Goal: Task Accomplishment & Management: Complete application form

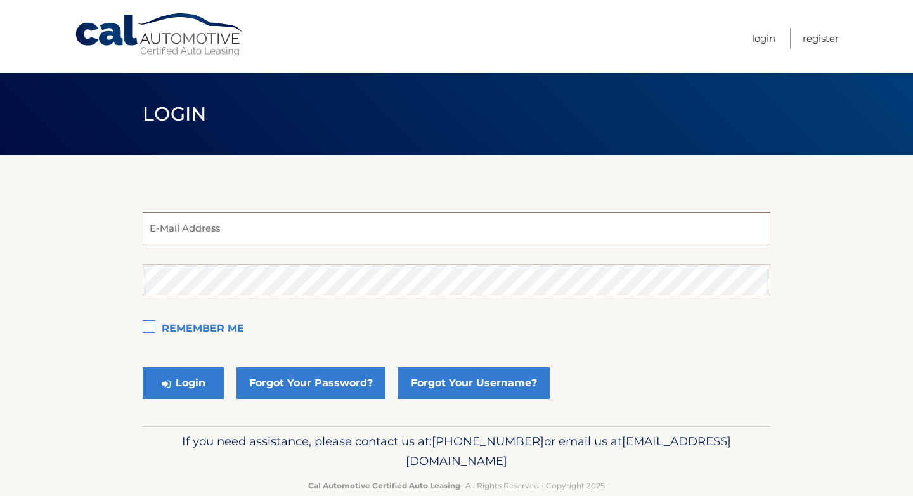
click at [401, 223] on input "email" at bounding box center [457, 228] width 628 height 32
click at [369, 230] on input "estest" at bounding box center [457, 228] width 628 height 32
paste input "@[DOMAIN_NAME]"
type input "[EMAIL_ADDRESS][DOMAIN_NAME]"
click at [143, 367] on button "Login" at bounding box center [183, 383] width 81 height 32
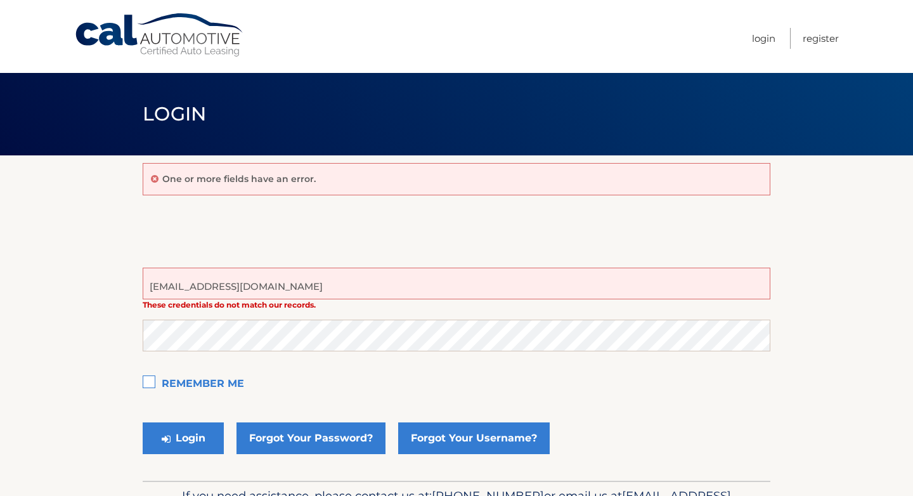
click at [457, 282] on input "[EMAIL_ADDRESS][DOMAIN_NAME]" at bounding box center [457, 284] width 628 height 32
click at [374, 287] on input "email" at bounding box center [457, 284] width 628 height 32
paste input "[EMAIL_ADDRESS][DOMAIN_NAME]"
type input "[EMAIL_ADDRESS][DOMAIN_NAME]"
click at [143, 422] on button "Login" at bounding box center [183, 438] width 81 height 32
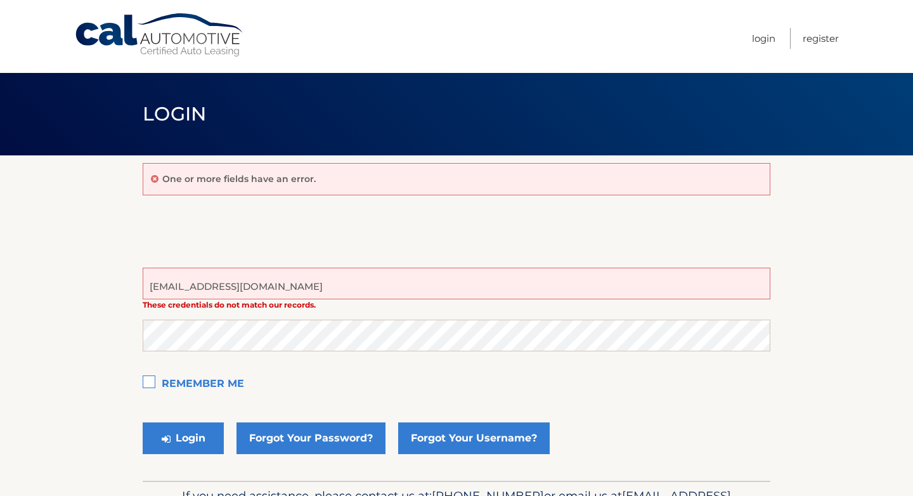
click at [422, 291] on input "[EMAIL_ADDRESS][DOMAIN_NAME]" at bounding box center [457, 284] width 628 height 32
click at [193, 439] on button "Login" at bounding box center [183, 438] width 81 height 32
click at [379, 287] on input "[EMAIL_ADDRESS][DOMAIN_NAME]" at bounding box center [457, 284] width 628 height 32
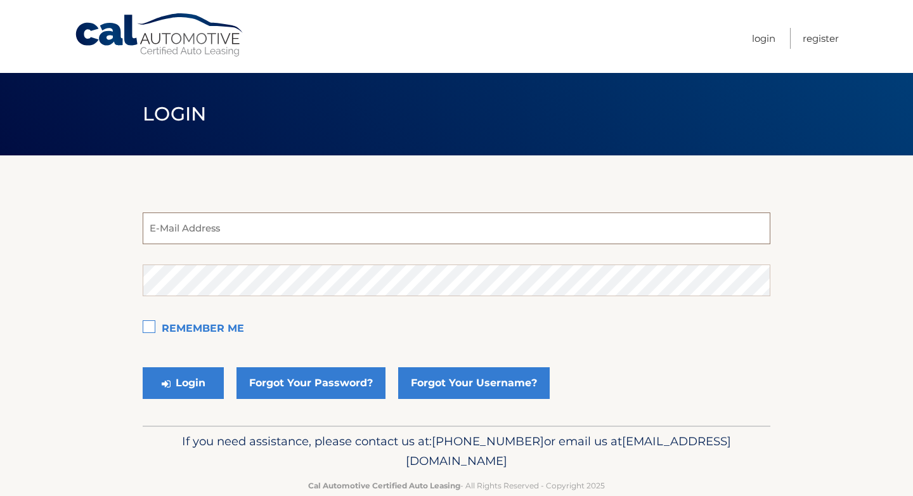
click at [332, 238] on input "email" at bounding box center [457, 228] width 628 height 32
paste input "[EMAIL_ADDRESS][DOMAIN_NAME]"
type input "[EMAIL_ADDRESS][DOMAIN_NAME]"
click at [143, 367] on button "Login" at bounding box center [183, 383] width 81 height 32
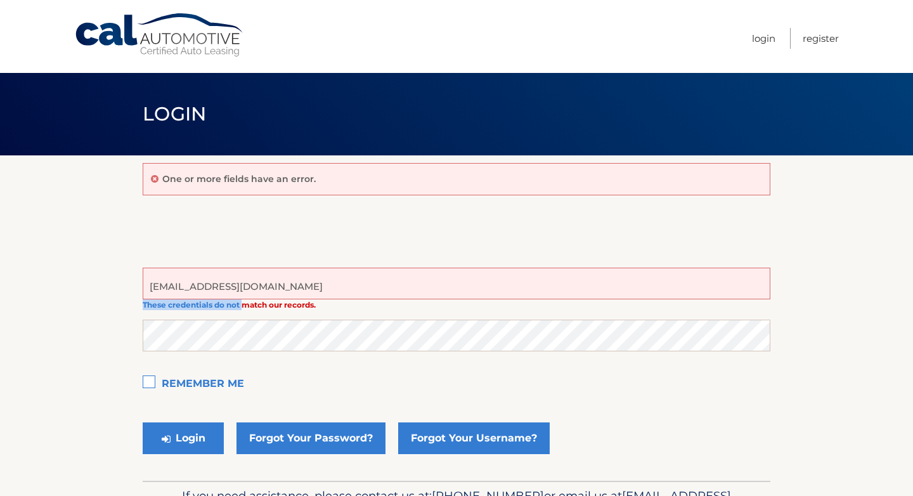
drag, startPoint x: 144, startPoint y: 306, endPoint x: 244, endPoint y: 302, distance: 100.2
click at [244, 302] on strong "These credentials do not match our records." at bounding box center [229, 305] width 173 height 10
copy strong "These credentials do not"
click at [143, 422] on button "Login" at bounding box center [183, 438] width 81 height 32
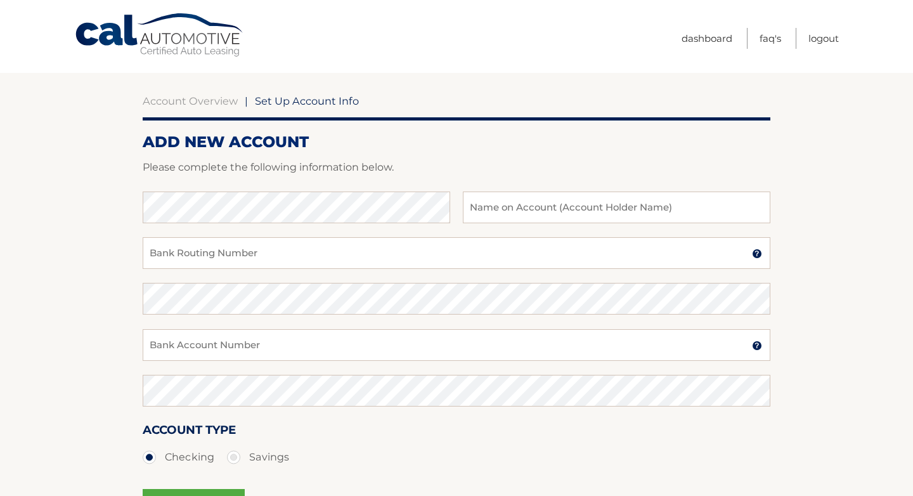
scroll to position [96, 0]
